Goal: Task Accomplishment & Management: Use online tool/utility

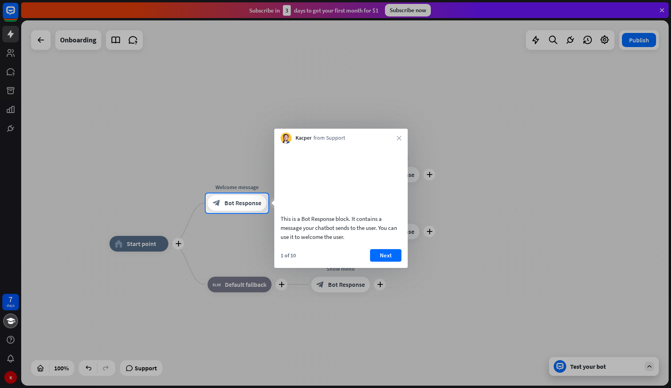
click at [383, 257] on div "This is a Bot Response block. It contains a message your chatbot sends to the u…" at bounding box center [340, 206] width 133 height 124
click at [383, 262] on button "Next" at bounding box center [385, 255] width 31 height 13
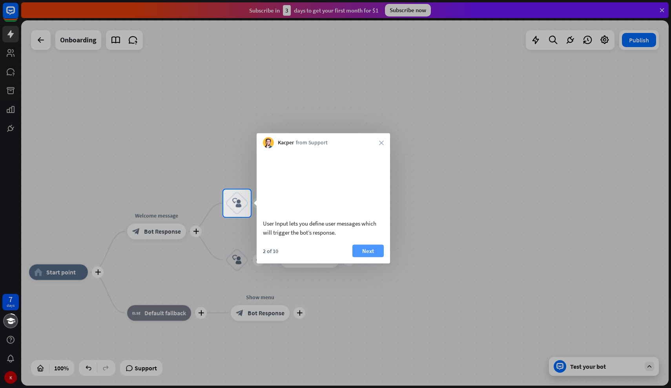
click at [375, 257] on button "Next" at bounding box center [367, 251] width 31 height 13
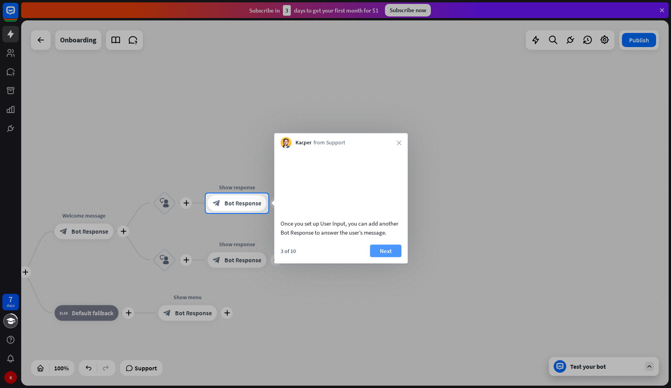
click at [377, 257] on button "Next" at bounding box center [385, 251] width 31 height 13
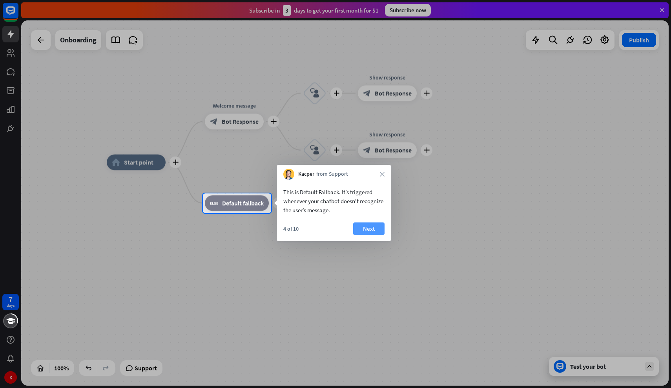
click at [372, 231] on button "Next" at bounding box center [368, 229] width 31 height 13
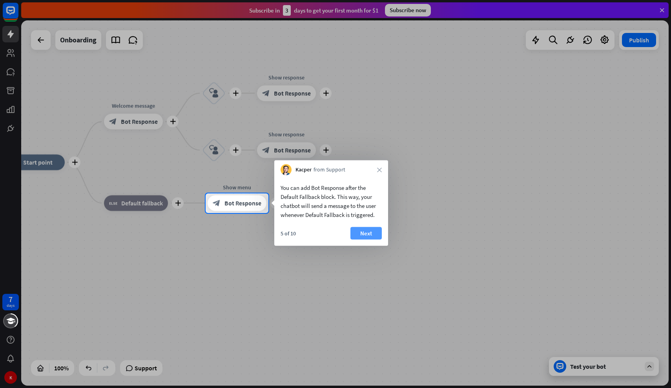
click at [376, 234] on button "Next" at bounding box center [366, 233] width 31 height 13
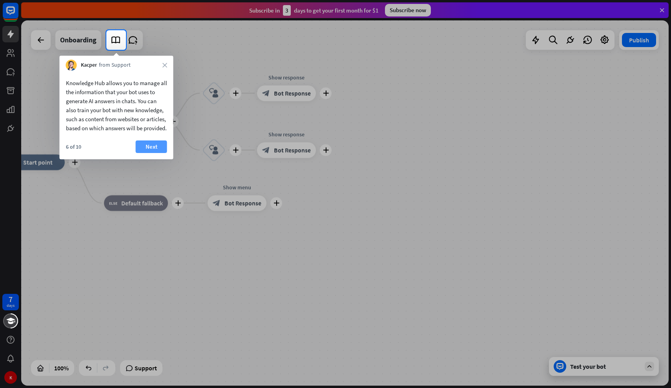
click at [157, 152] on button "Next" at bounding box center [151, 147] width 31 height 13
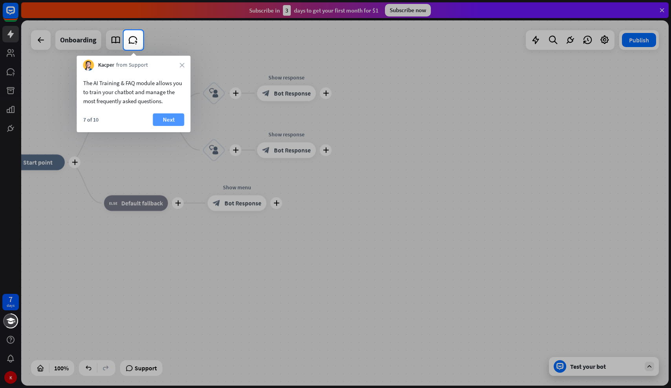
click at [164, 124] on button "Next" at bounding box center [168, 119] width 31 height 13
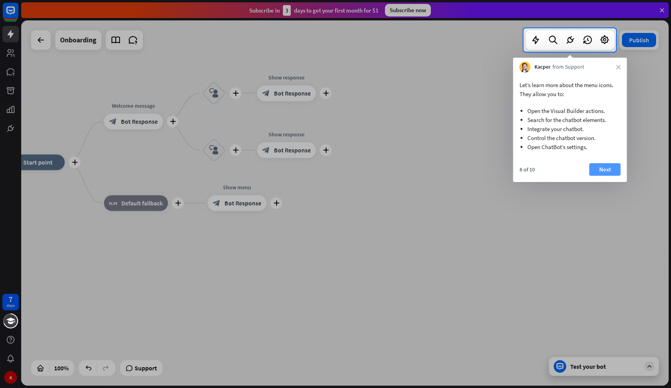
click at [600, 170] on button "Next" at bounding box center [605, 169] width 31 height 13
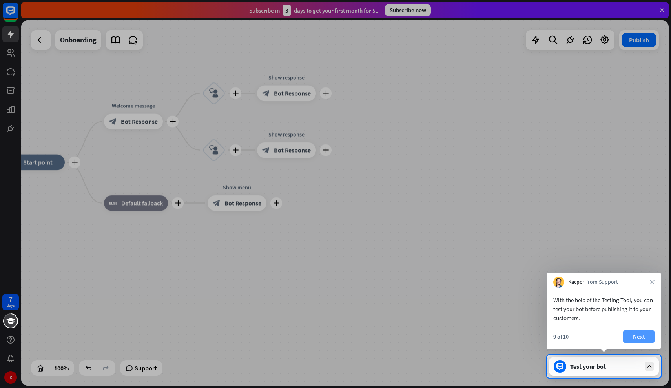
click at [633, 334] on button "Next" at bounding box center [638, 336] width 31 height 13
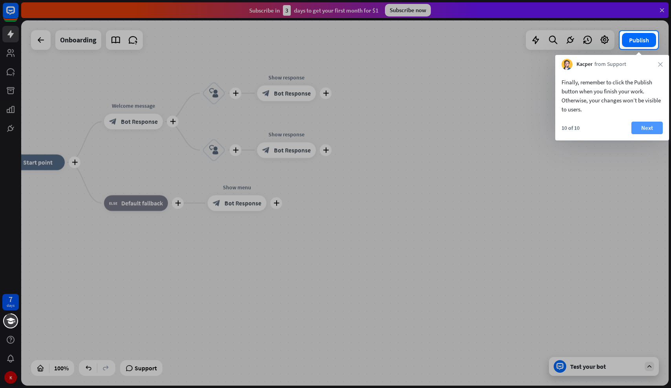
click at [648, 123] on button "Next" at bounding box center [647, 128] width 31 height 13
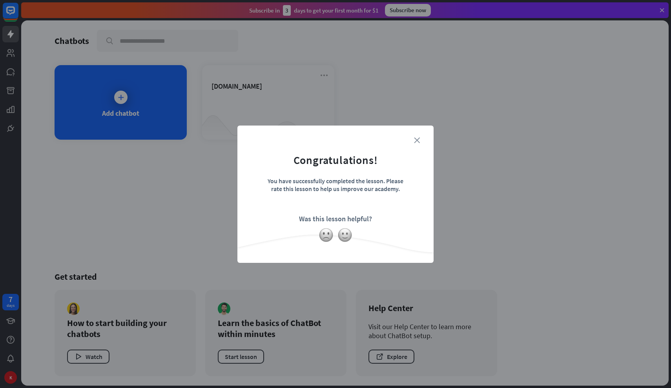
click at [419, 141] on icon "close" at bounding box center [417, 140] width 6 height 6
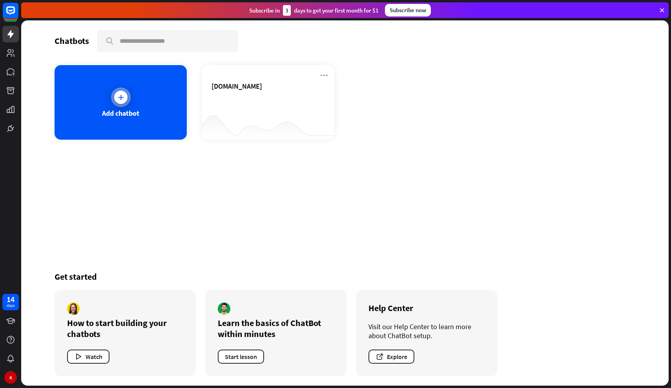
click at [152, 109] on div "Add chatbot" at bounding box center [121, 102] width 132 height 75
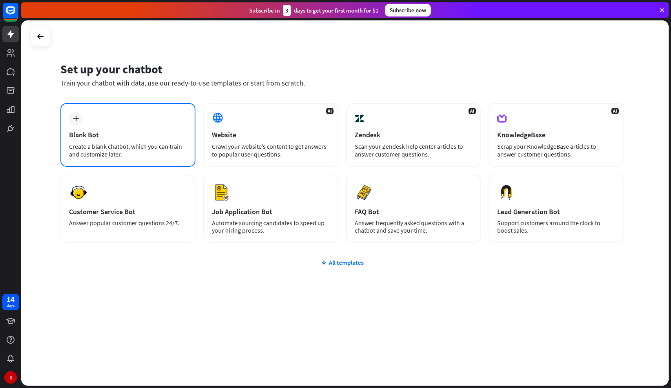
click at [113, 139] on div "plus Blank Bot Create a blank chatbot, which you can train and customize later." at bounding box center [127, 135] width 135 height 64
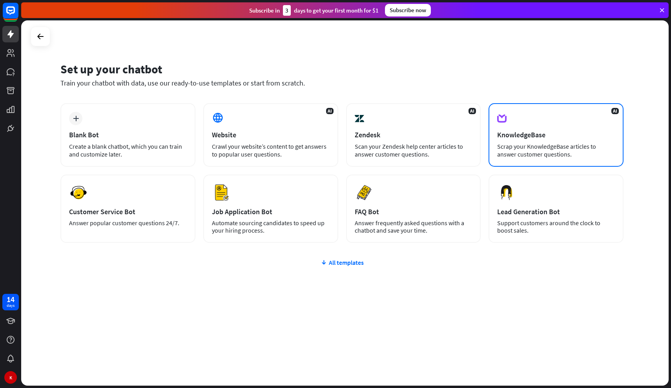
click at [527, 138] on div "KnowledgeBase" at bounding box center [556, 134] width 118 height 9
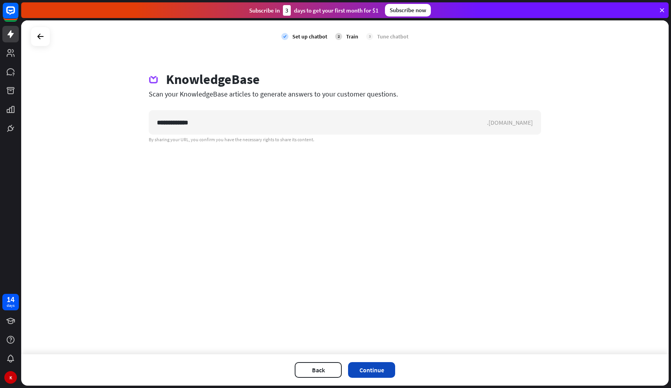
type input "**********"
click at [373, 369] on button "Continue" at bounding box center [371, 370] width 47 height 16
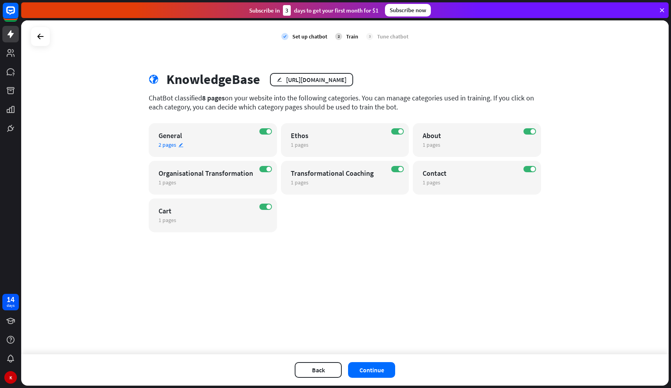
click at [174, 136] on div "General" at bounding box center [206, 135] width 95 height 9
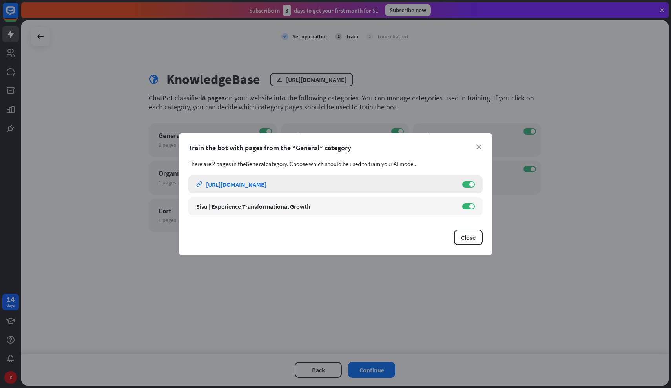
click at [267, 186] on div "https://www.sisuglobal.co/" at bounding box center [236, 185] width 60 height 8
click at [479, 147] on icon "close" at bounding box center [479, 146] width 5 height 5
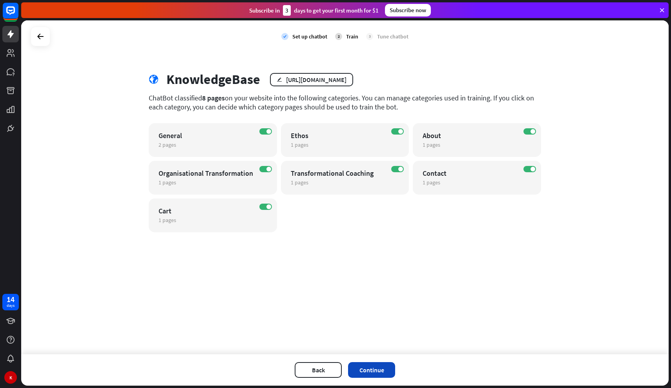
click at [374, 367] on button "Continue" at bounding box center [371, 370] width 47 height 16
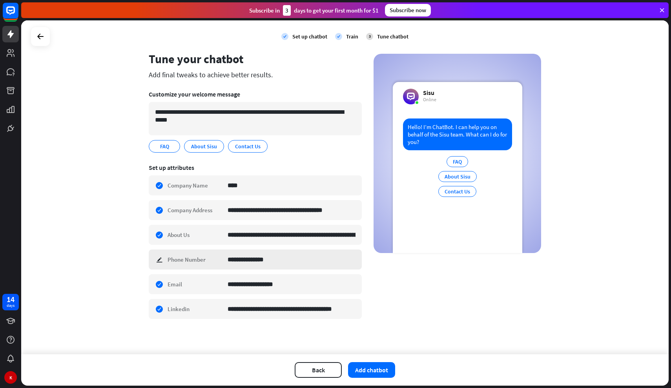
scroll to position [20, 0]
click at [196, 147] on span "About Sisu" at bounding box center [203, 146] width 27 height 9
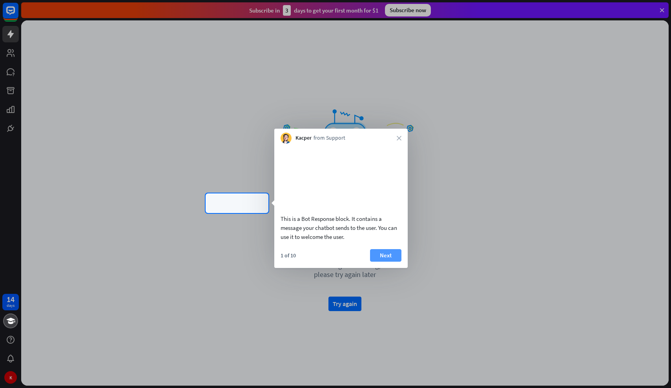
click at [381, 262] on button "Next" at bounding box center [385, 255] width 31 height 13
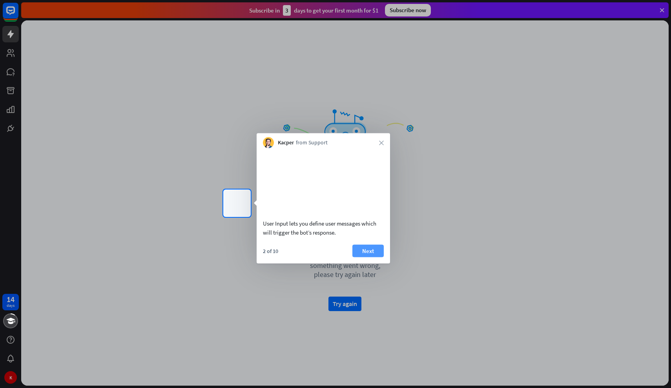
click at [377, 257] on button "Next" at bounding box center [367, 251] width 31 height 13
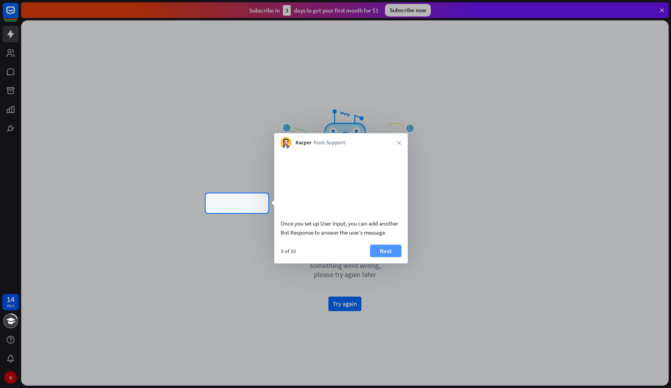
click at [389, 257] on button "Next" at bounding box center [385, 251] width 31 height 13
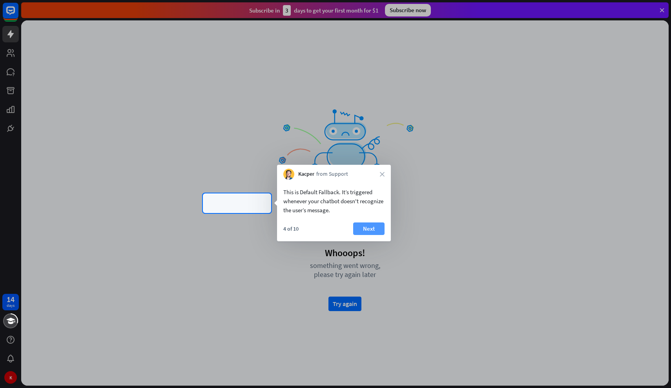
click at [374, 229] on button "Next" at bounding box center [368, 229] width 31 height 13
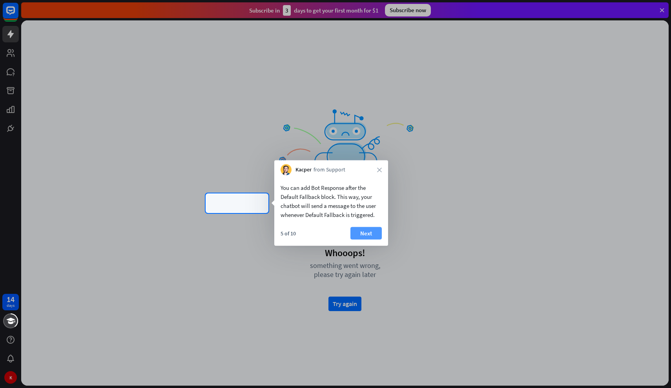
click at [375, 233] on button "Next" at bounding box center [366, 233] width 31 height 13
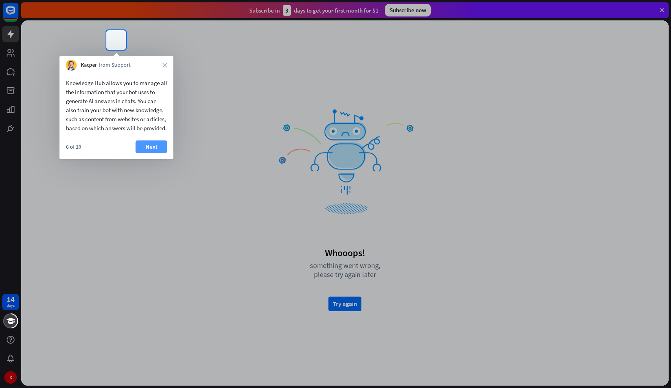
click at [143, 153] on button "Next" at bounding box center [151, 147] width 31 height 13
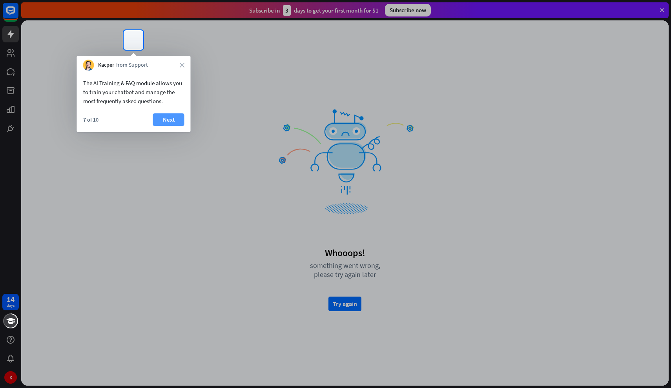
click at [172, 121] on button "Next" at bounding box center [168, 119] width 31 height 13
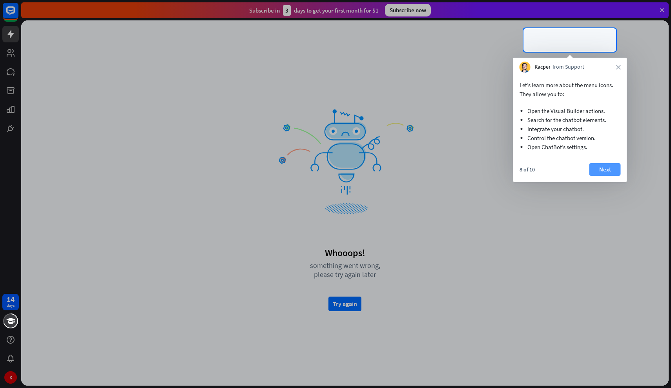
click at [608, 170] on button "Next" at bounding box center [605, 169] width 31 height 13
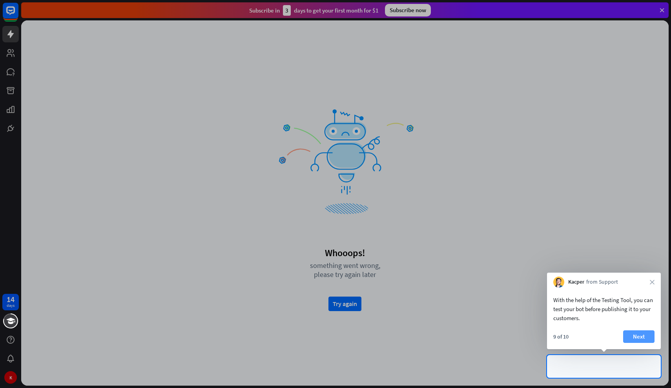
click at [644, 339] on button "Next" at bounding box center [638, 336] width 31 height 13
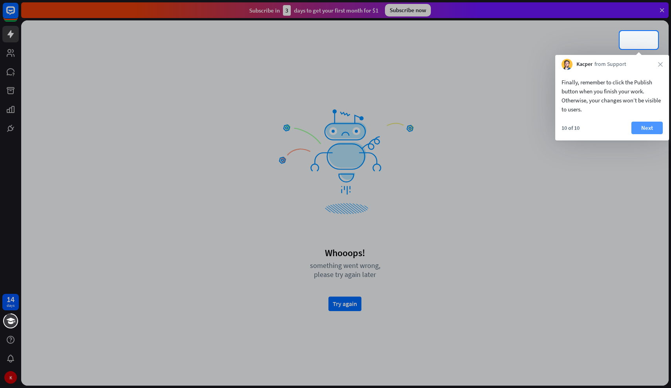
click at [635, 131] on button "Next" at bounding box center [647, 128] width 31 height 13
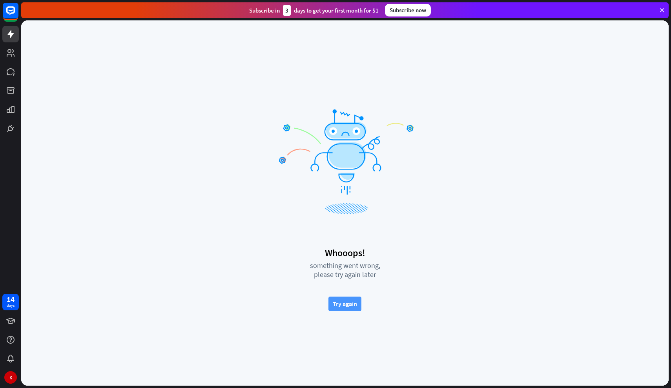
click at [353, 309] on button "Try again" at bounding box center [345, 304] width 33 height 15
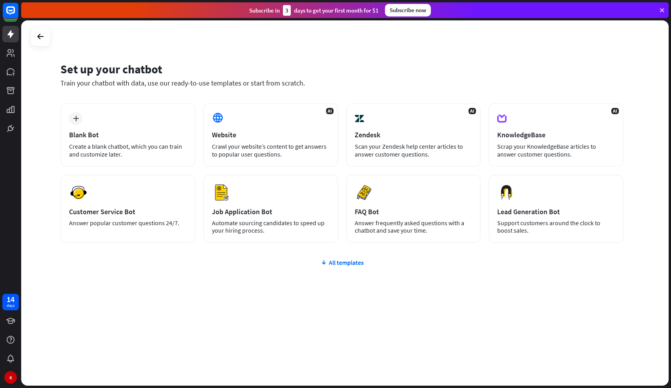
click at [328, 257] on div "plus Blank Bot Create a blank chatbot, which you can train and customize later.…" at bounding box center [341, 220] width 563 height 234
click at [331, 263] on div "All templates" at bounding box center [341, 263] width 563 height 8
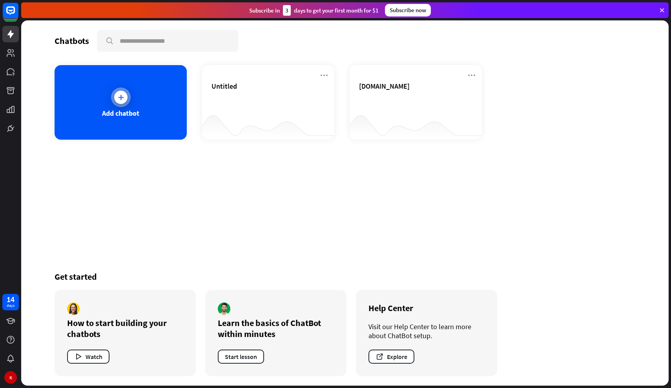
click at [115, 97] on div at bounding box center [120, 97] width 13 height 13
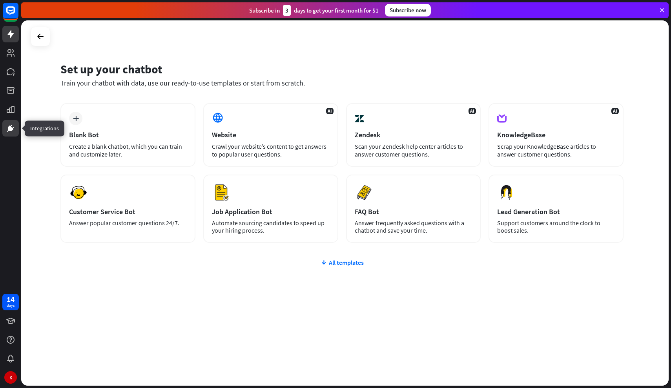
click at [12, 130] on icon at bounding box center [10, 128] width 5 height 5
